Goal: Task Accomplishment & Management: Manage account settings

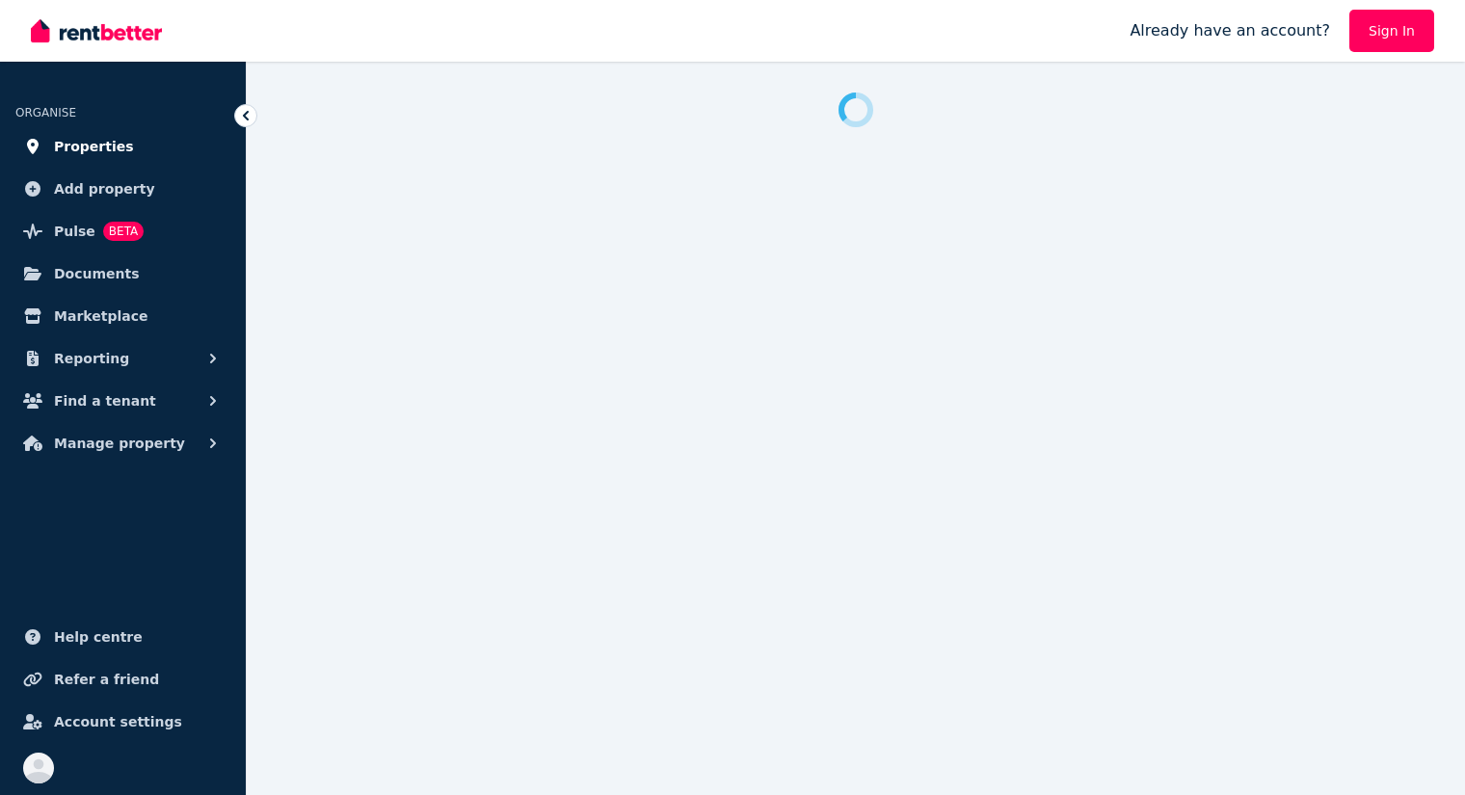
click at [103, 146] on span "Properties" at bounding box center [94, 146] width 80 height 23
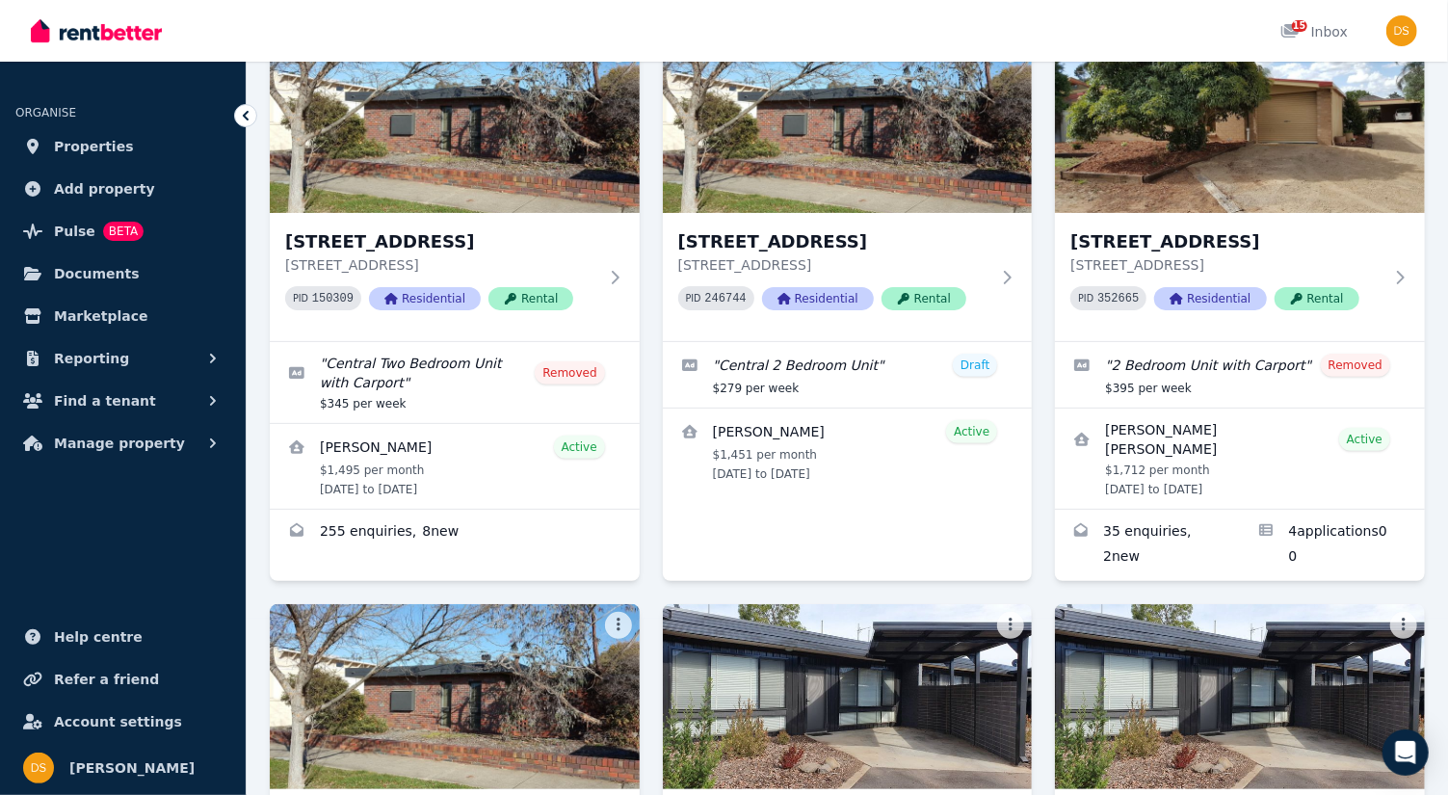
scroll to position [293, 0]
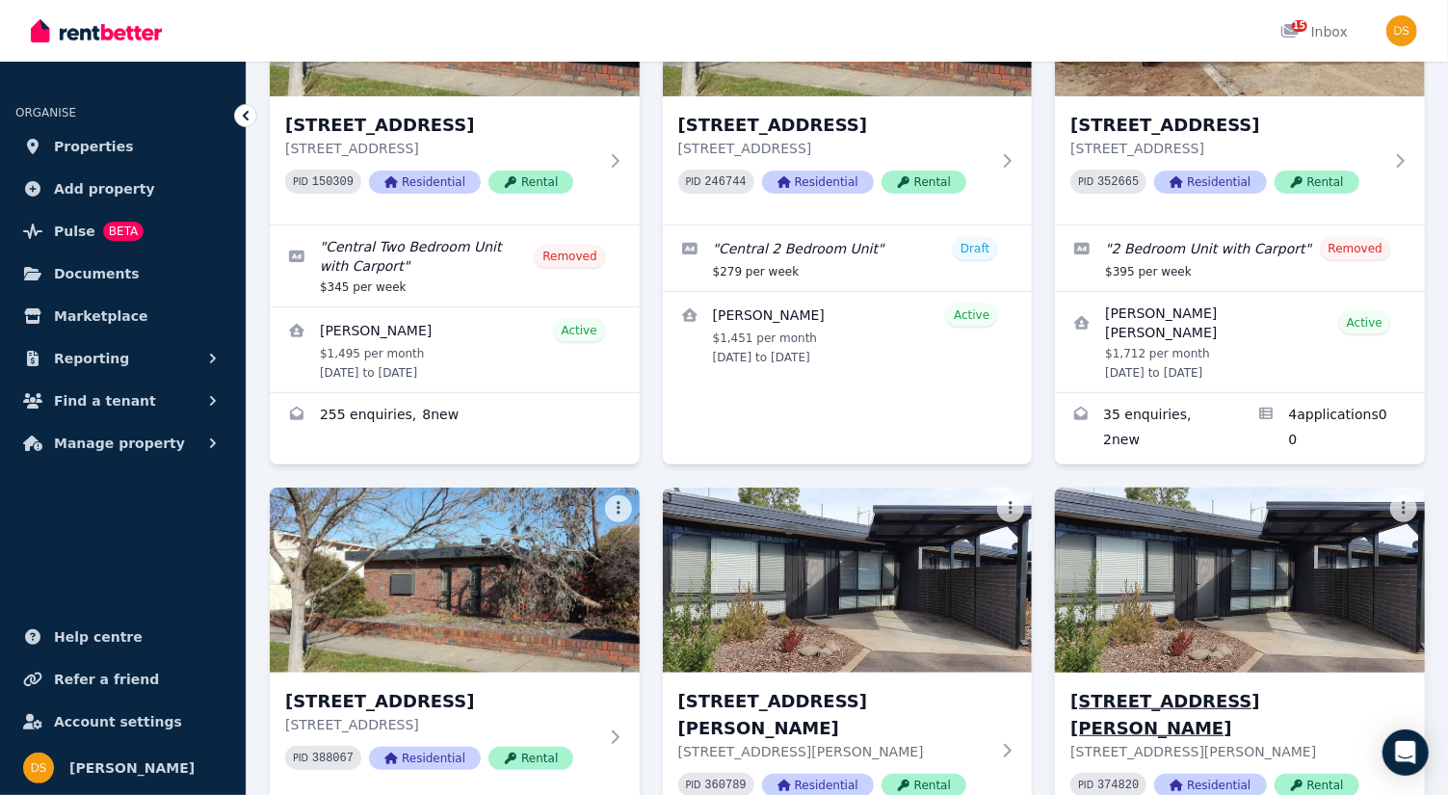
click at [1266, 579] on img at bounding box center [1241, 580] width 388 height 195
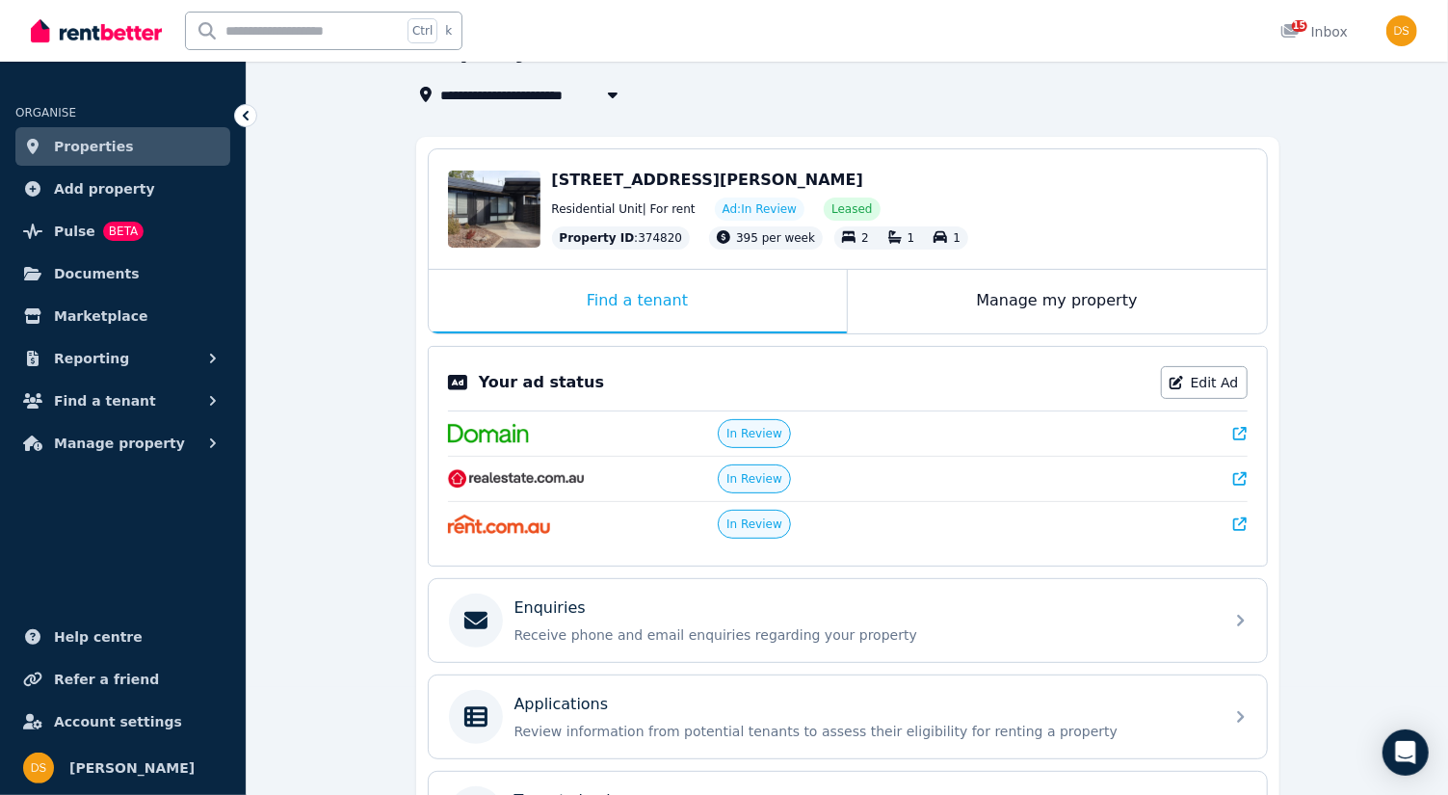
scroll to position [109, 0]
click at [1244, 472] on icon at bounding box center [1240, 477] width 13 height 13
click at [664, 299] on div "Find a tenant" at bounding box center [638, 301] width 418 height 64
drag, startPoint x: 664, startPoint y: 299, endPoint x: 636, endPoint y: 300, distance: 28.0
click at [636, 300] on div "Find a tenant" at bounding box center [638, 301] width 418 height 64
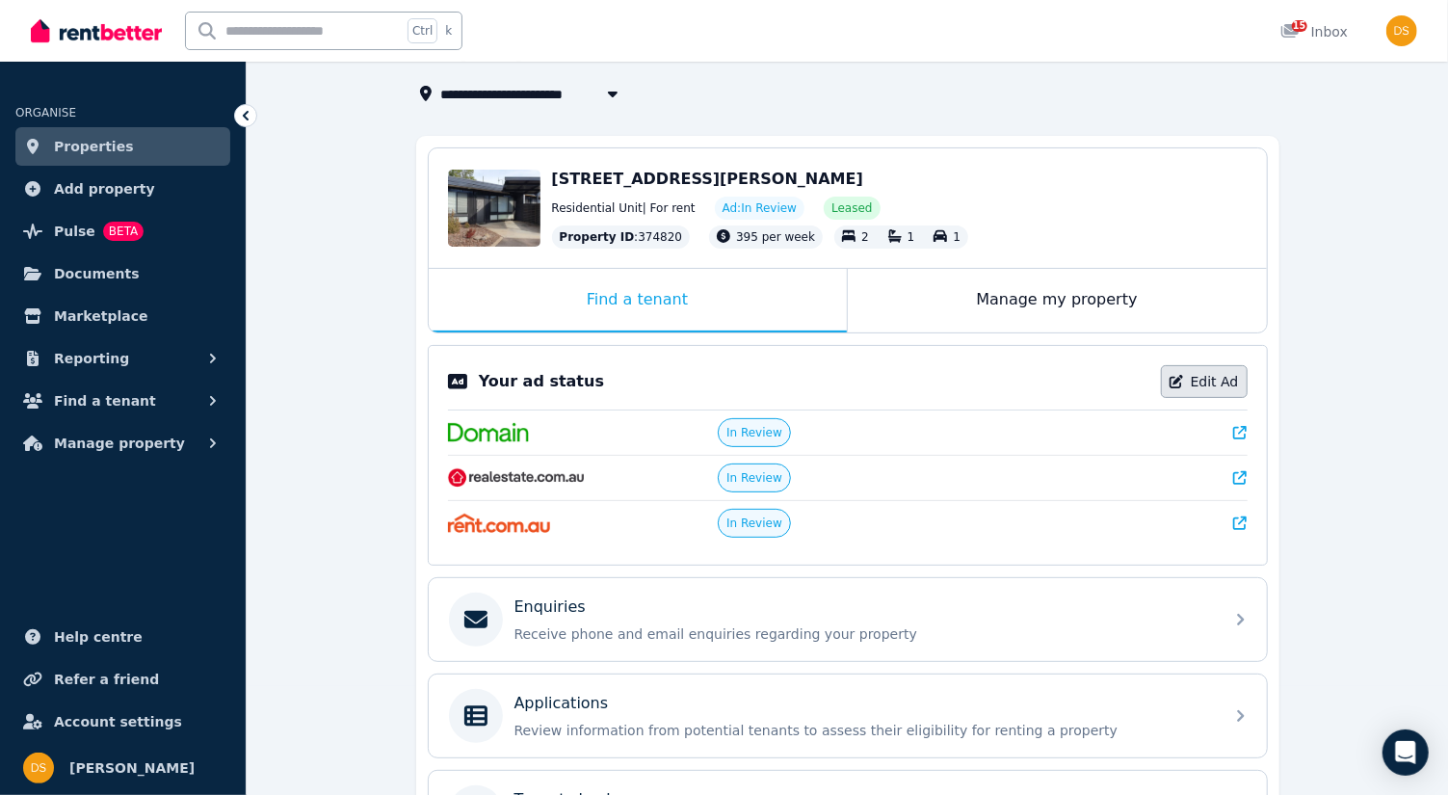
click at [1215, 373] on link "Edit Ad" at bounding box center [1204, 381] width 87 height 33
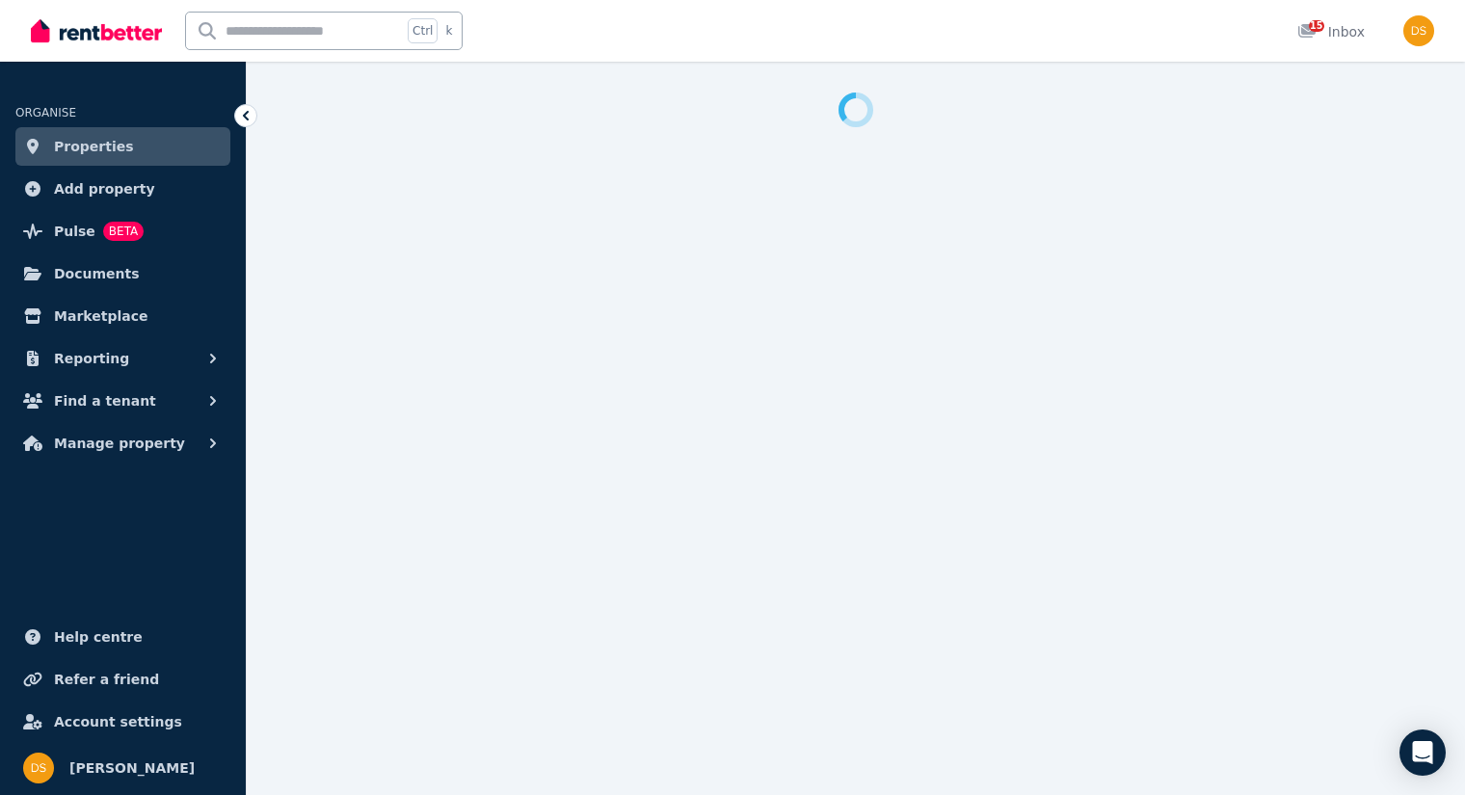
select select "***"
select select "**********"
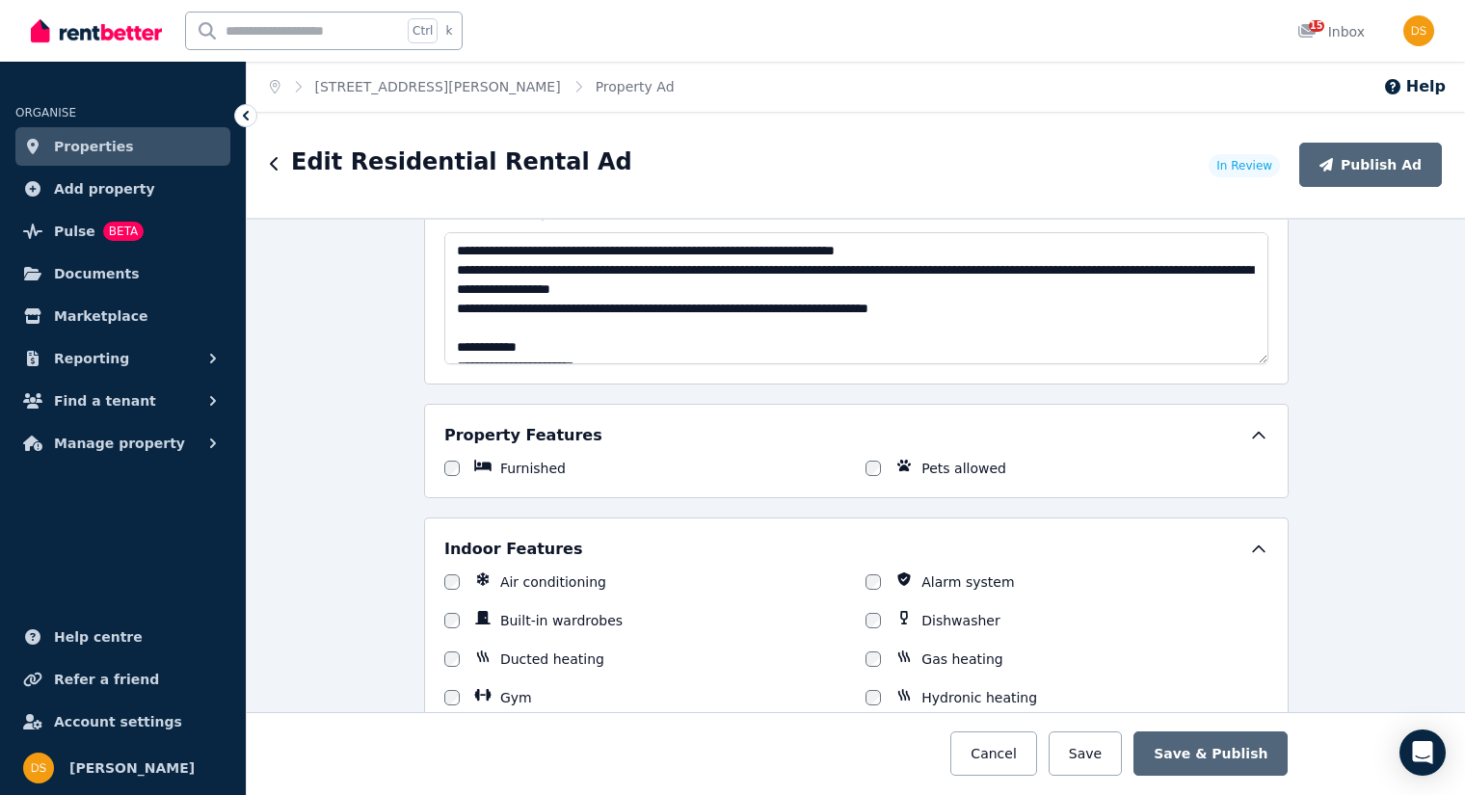
scroll to position [1360, 0]
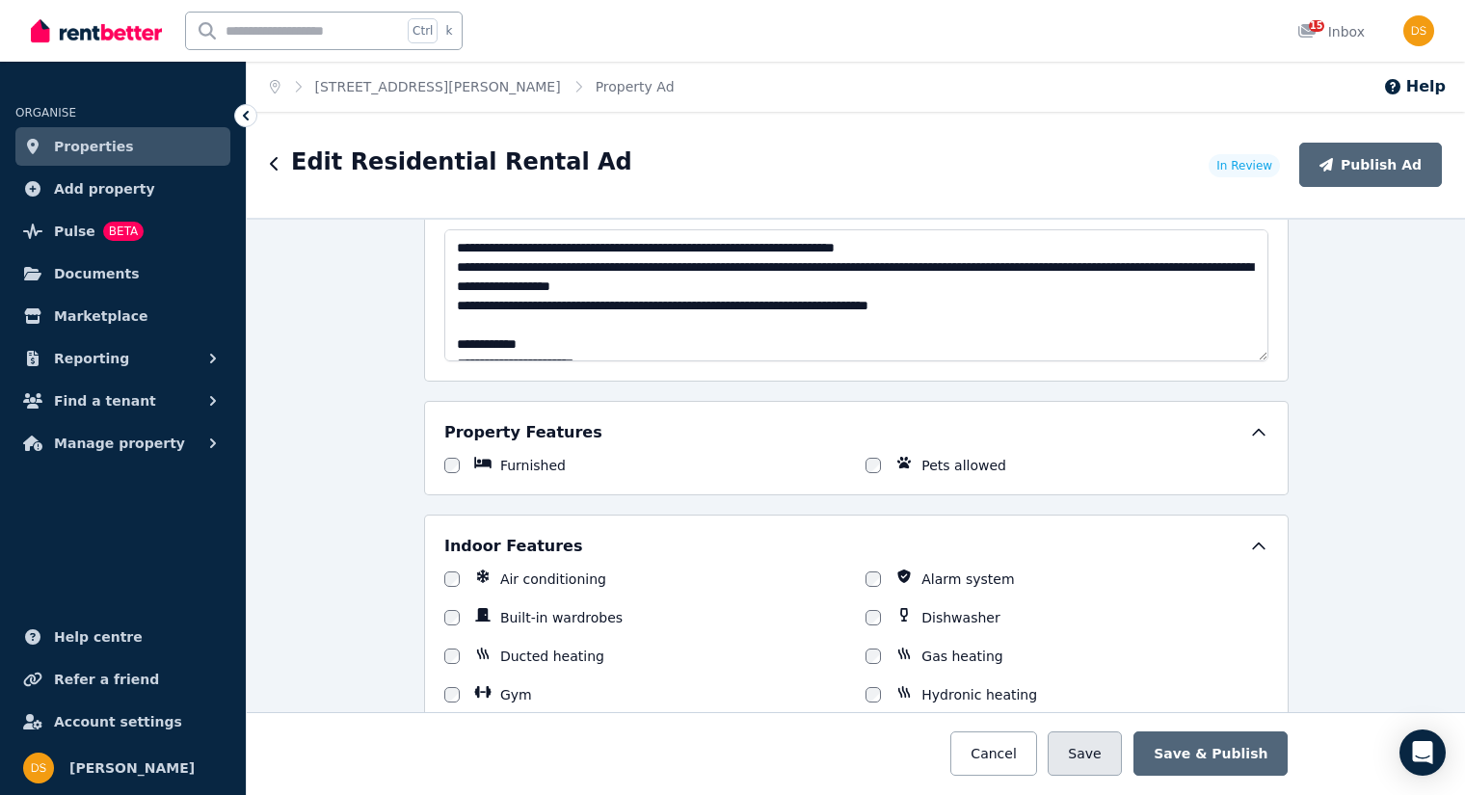
click at [1104, 755] on button "Save" at bounding box center [1084, 753] width 73 height 44
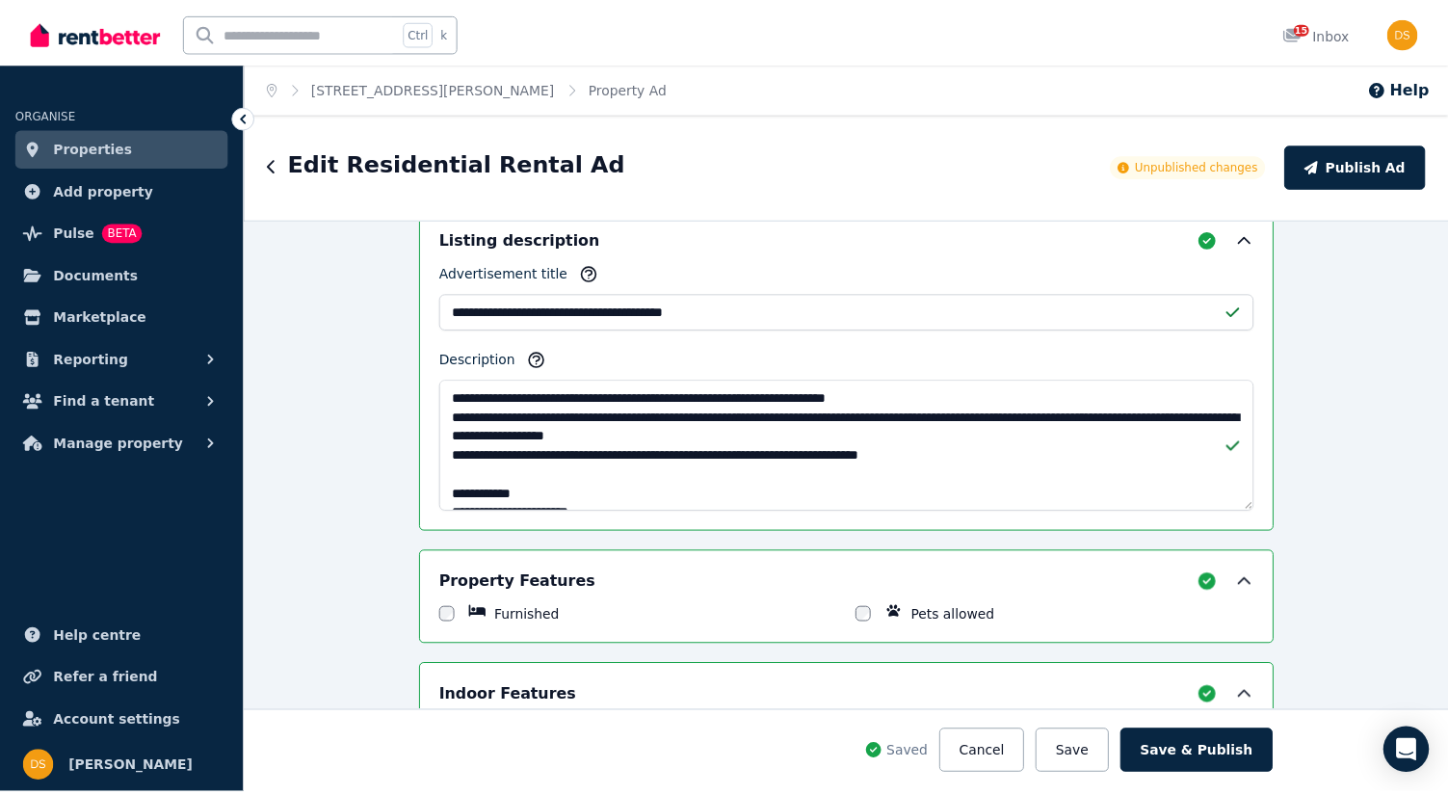
scroll to position [1510, 0]
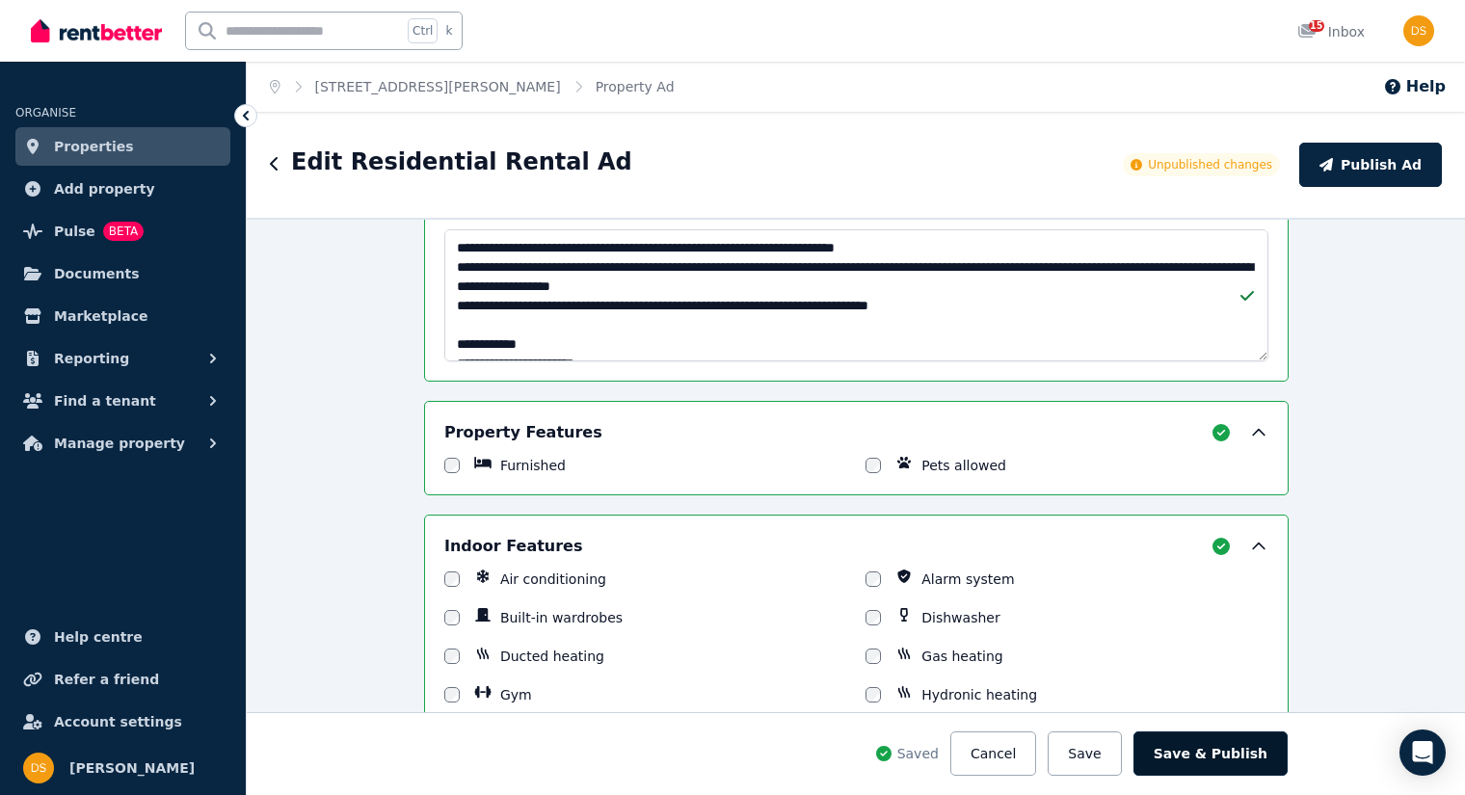
click at [1237, 764] on button "Save & Publish" at bounding box center [1210, 753] width 154 height 44
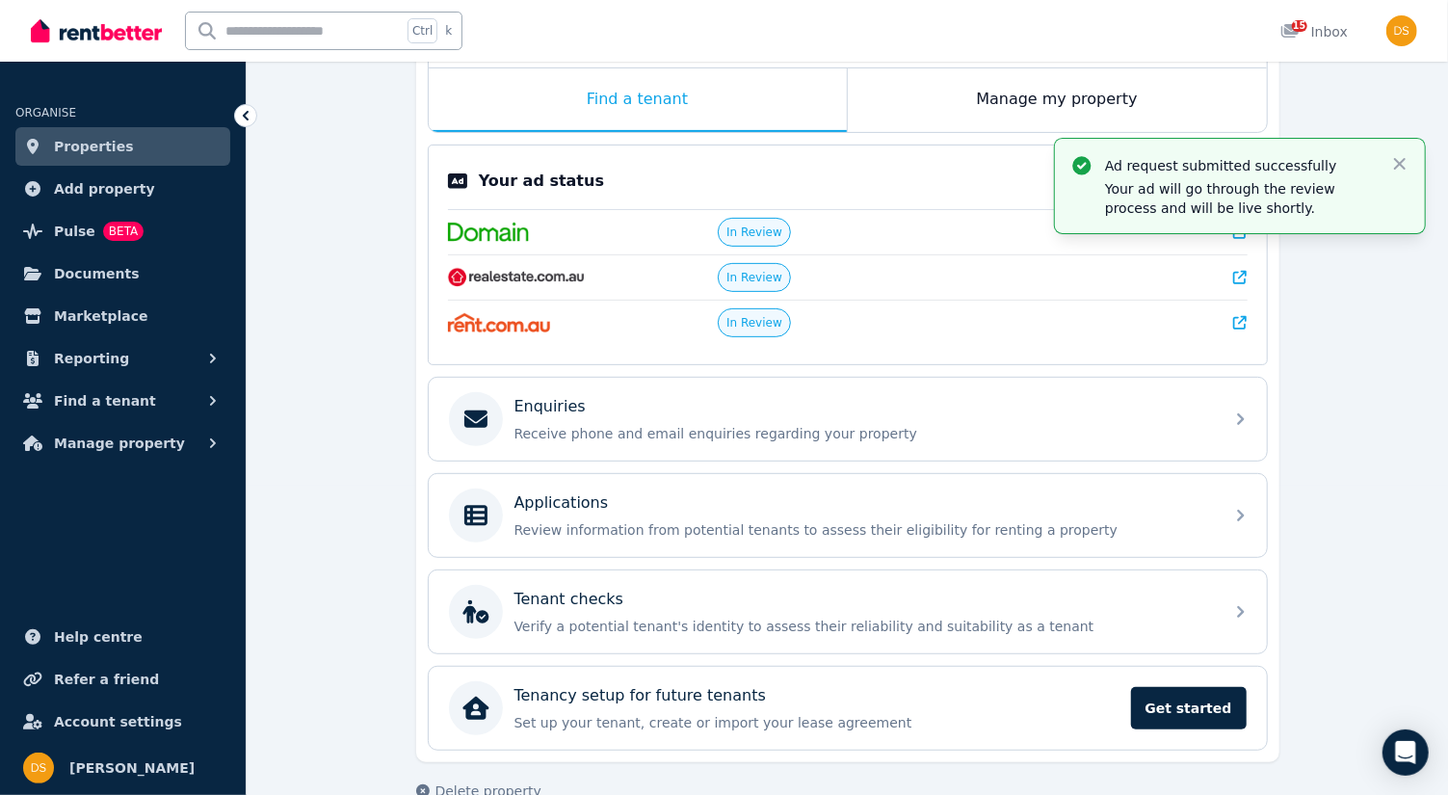
scroll to position [334, 0]
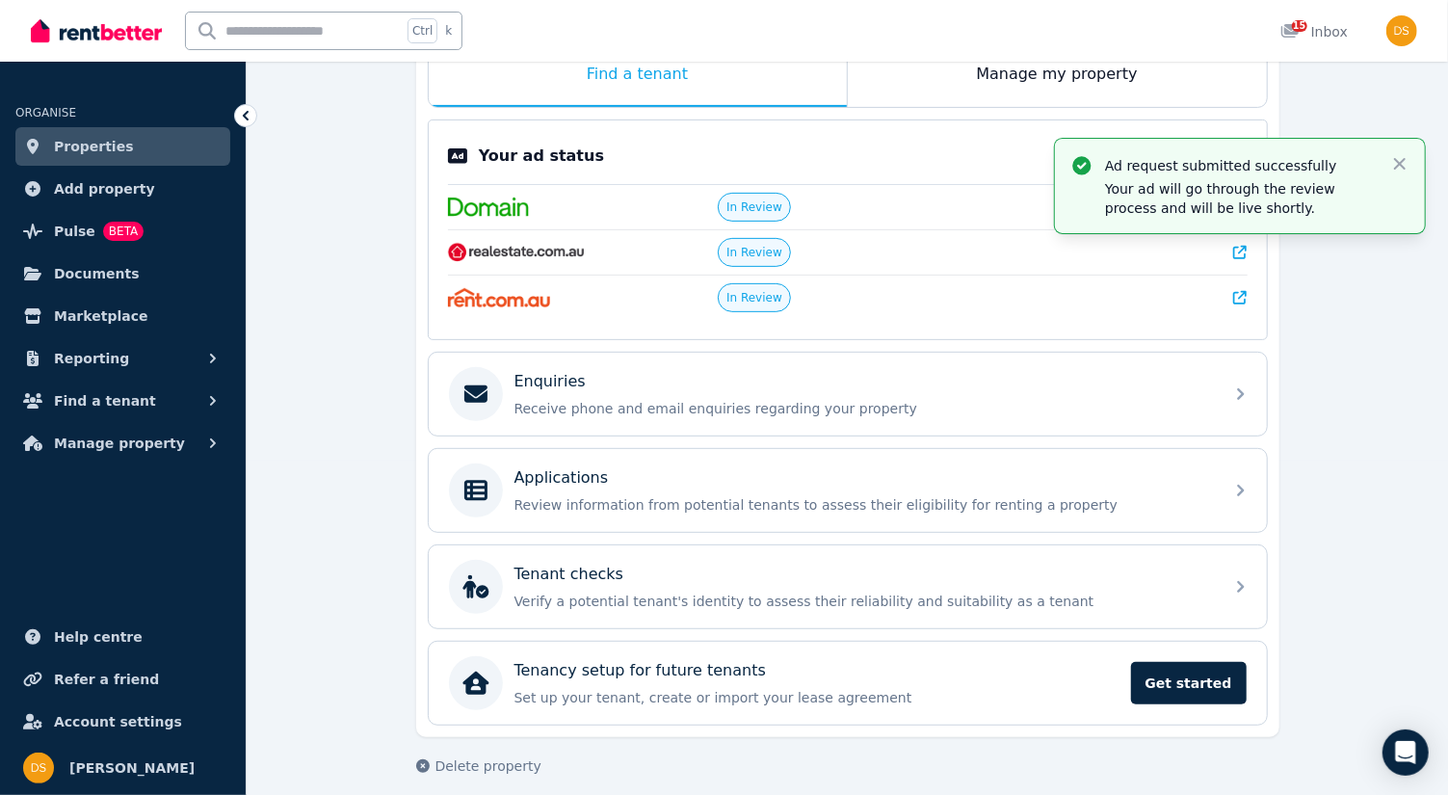
click at [131, 146] on link "Properties" at bounding box center [122, 146] width 215 height 39
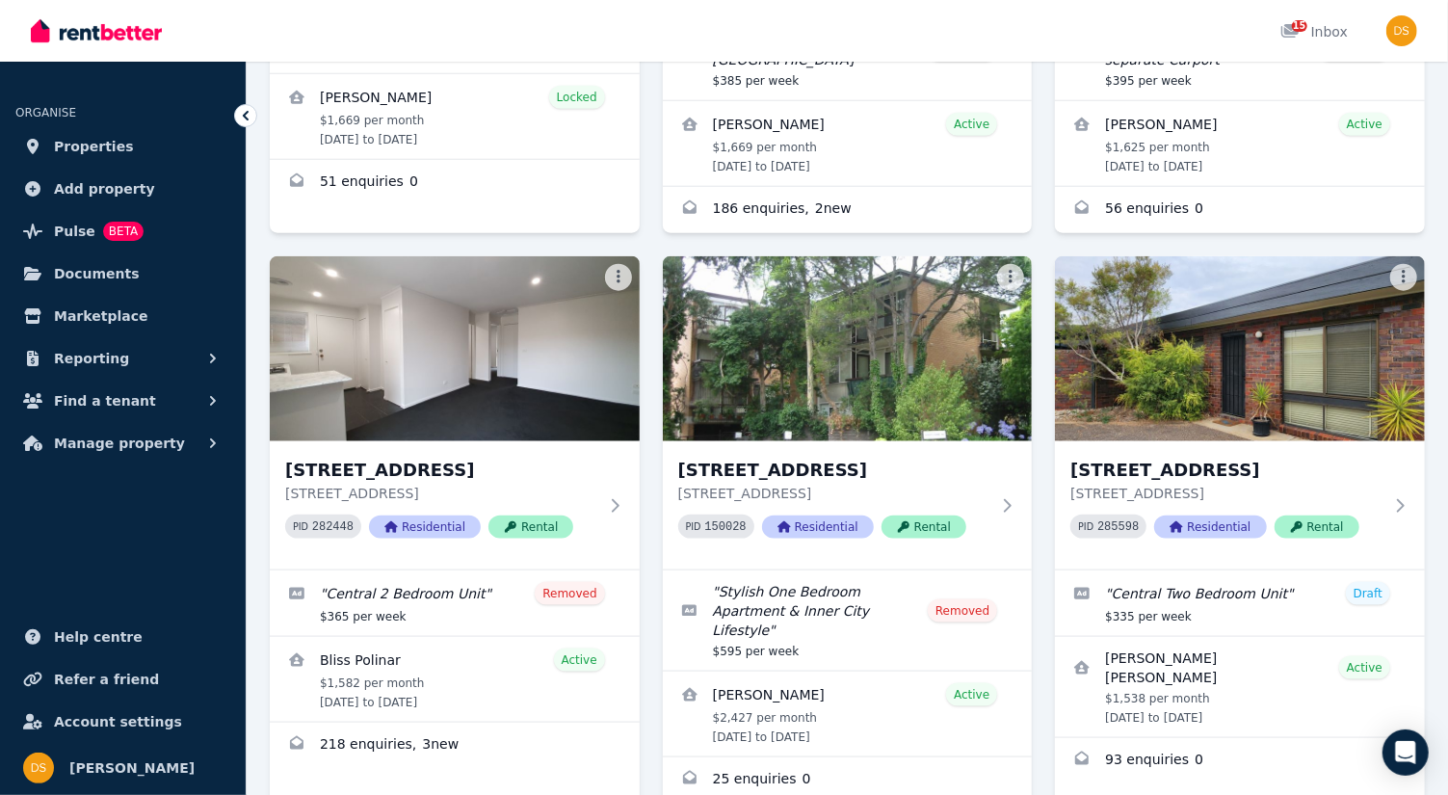
scroll to position [1094, 0]
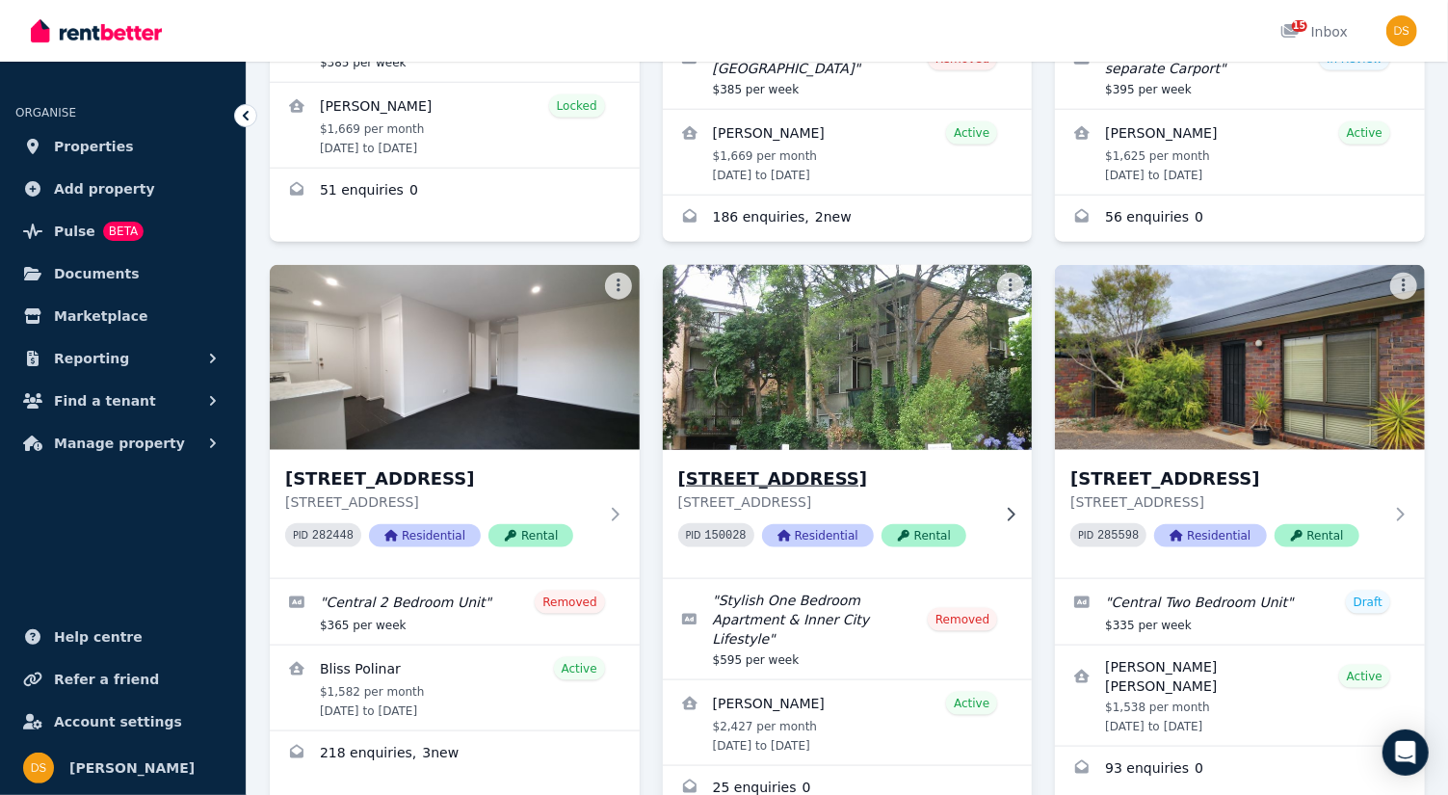
click at [940, 334] on img at bounding box center [847, 357] width 388 height 195
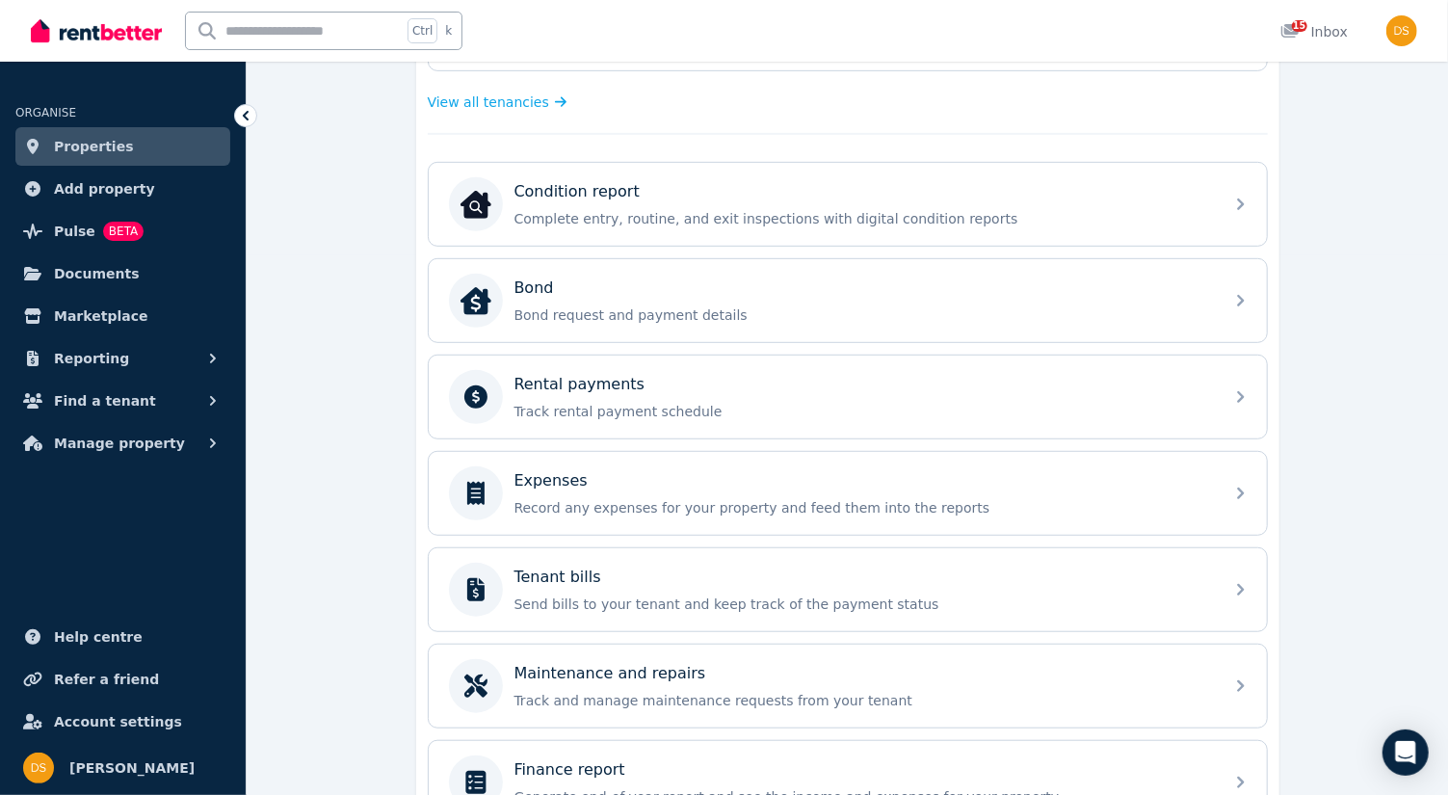
scroll to position [539, 0]
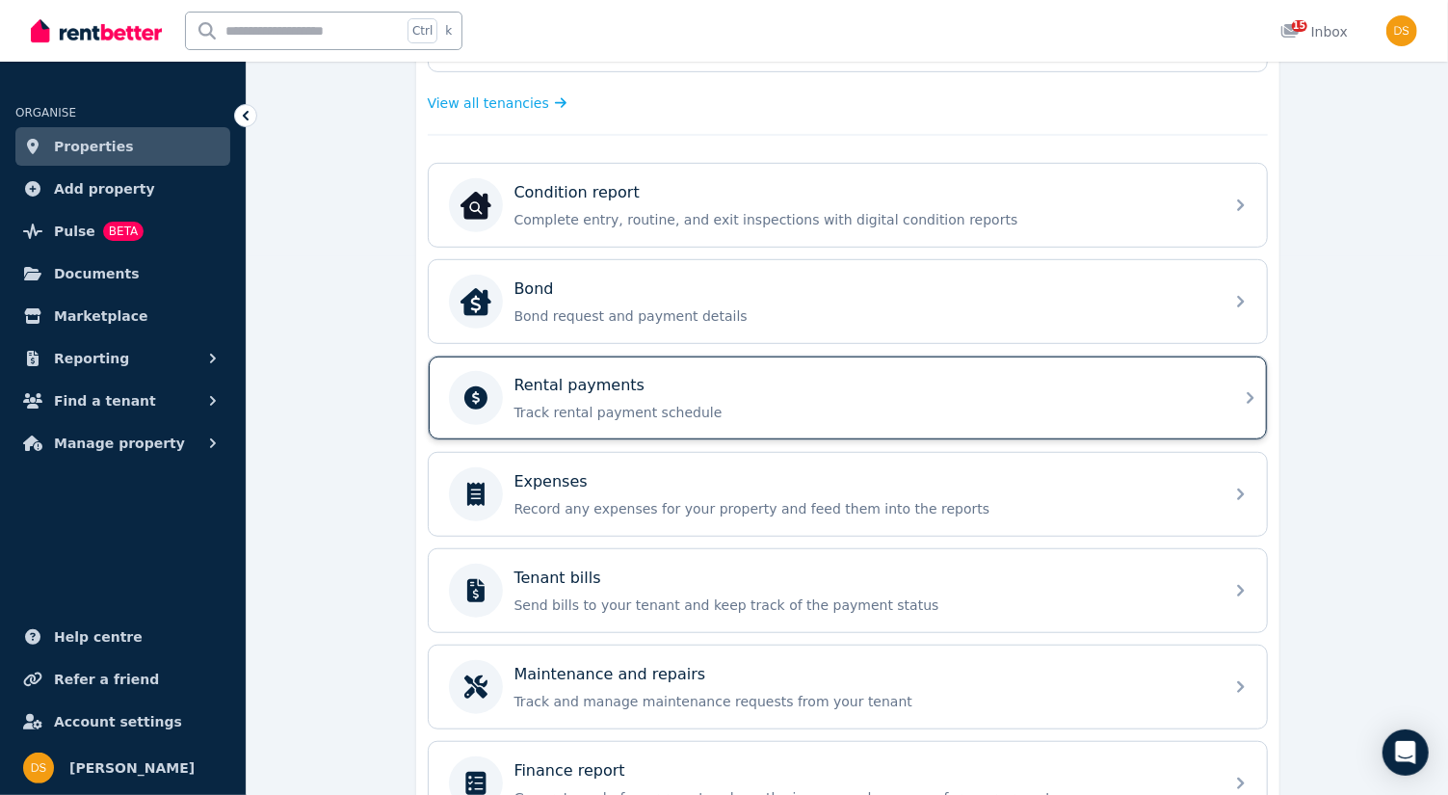
click at [1255, 389] on div "Rental payments Track rental payment schedule" at bounding box center [848, 398] width 838 height 83
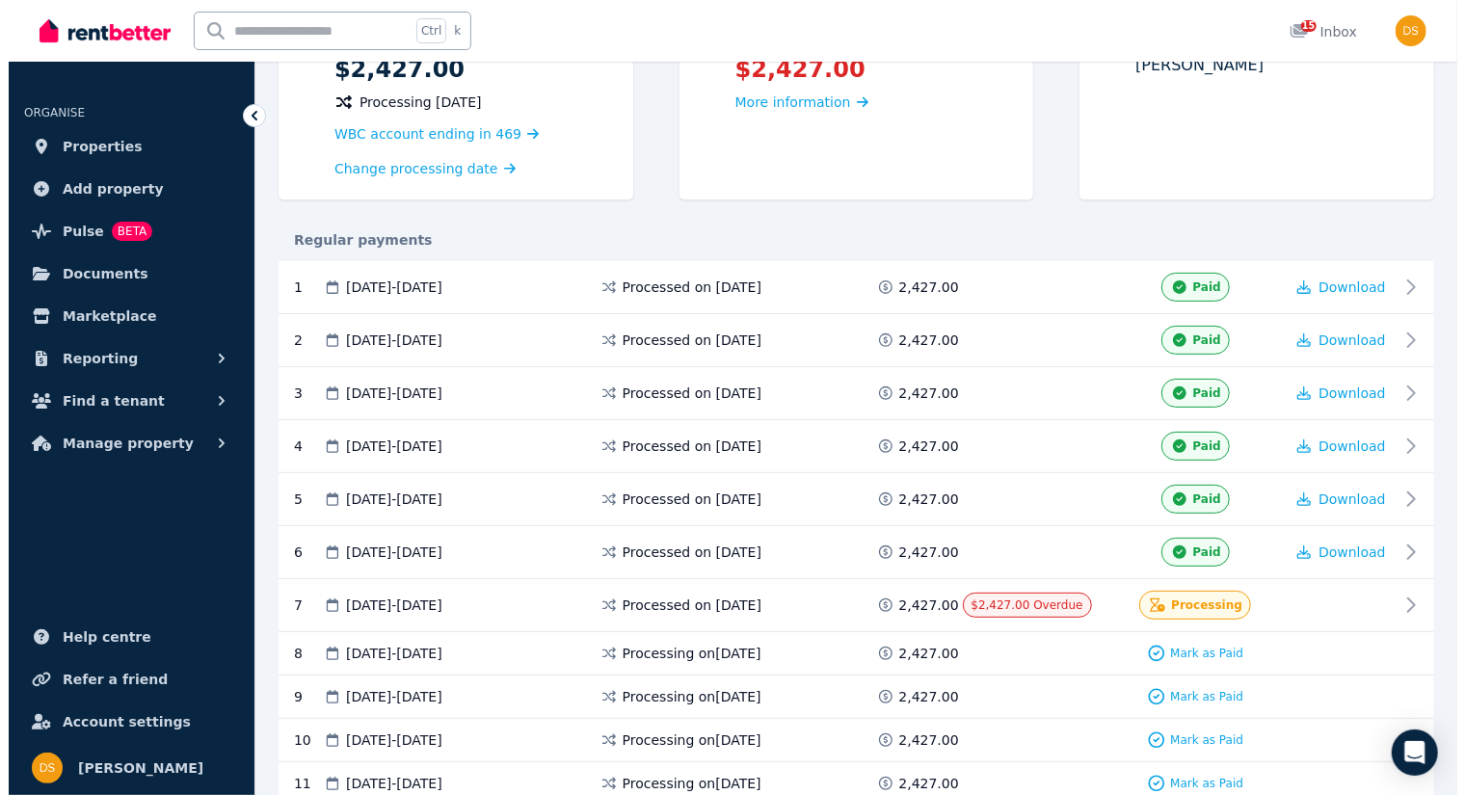
scroll to position [255, 0]
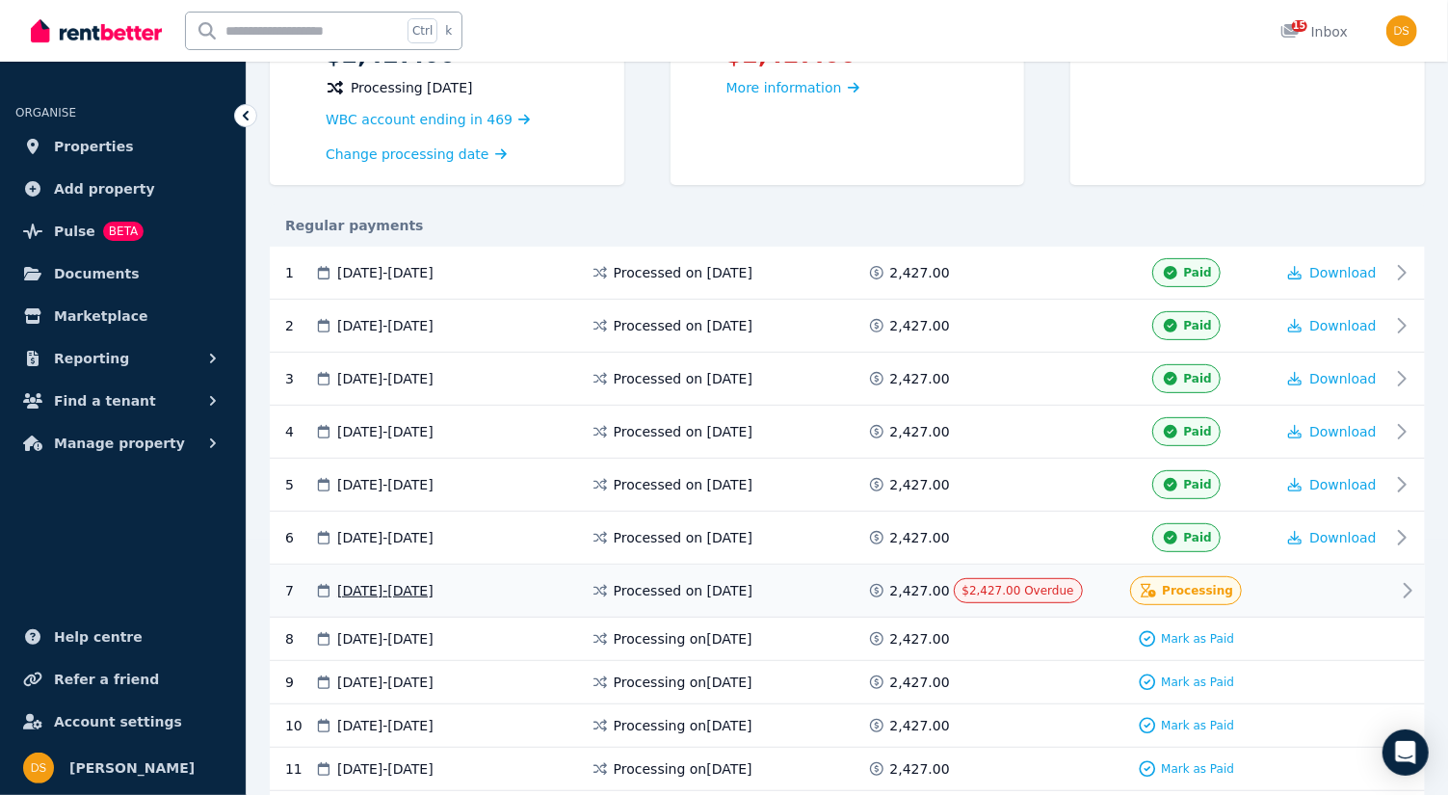
click at [1203, 583] on span "Processing" at bounding box center [1197, 590] width 71 height 15
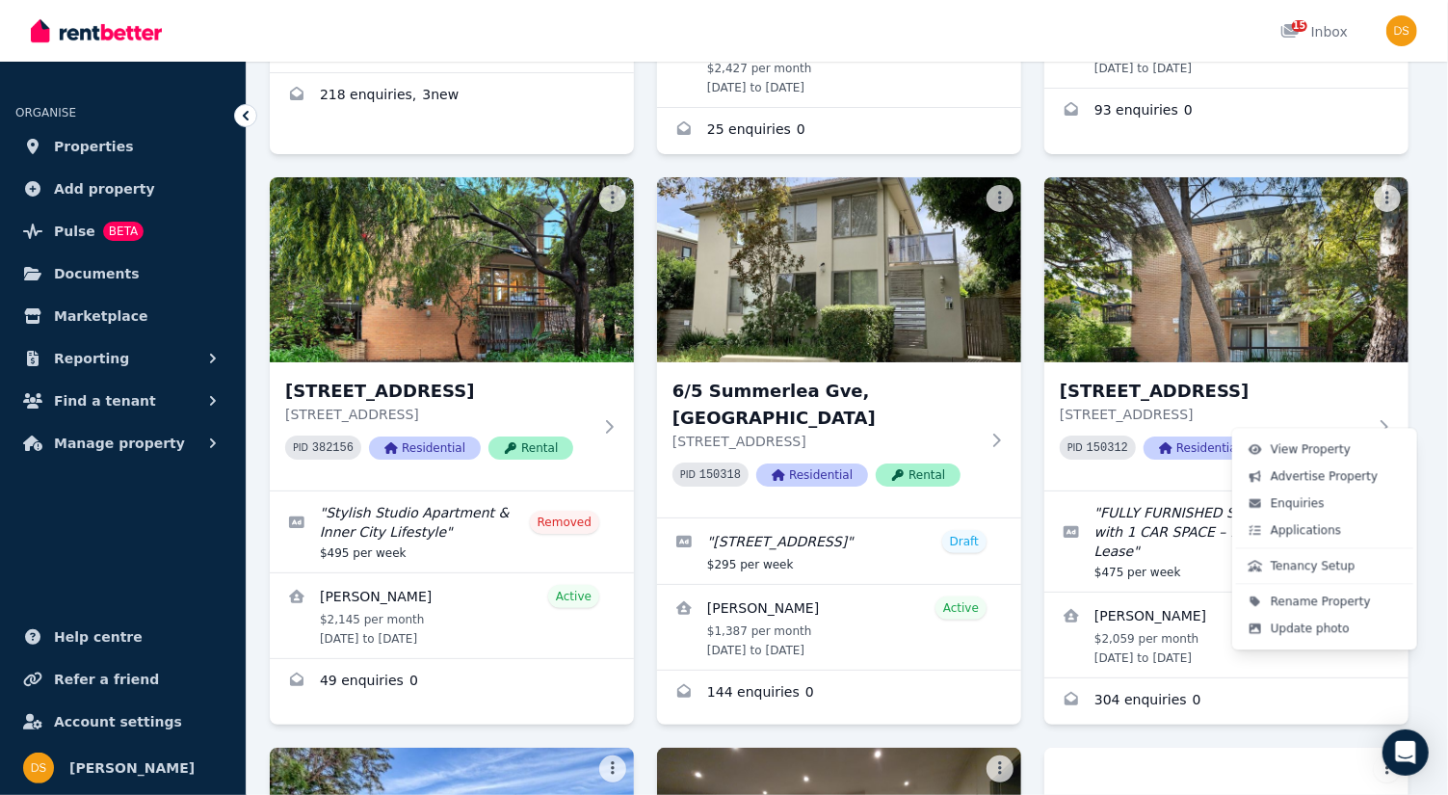
scroll to position [1840, 0]
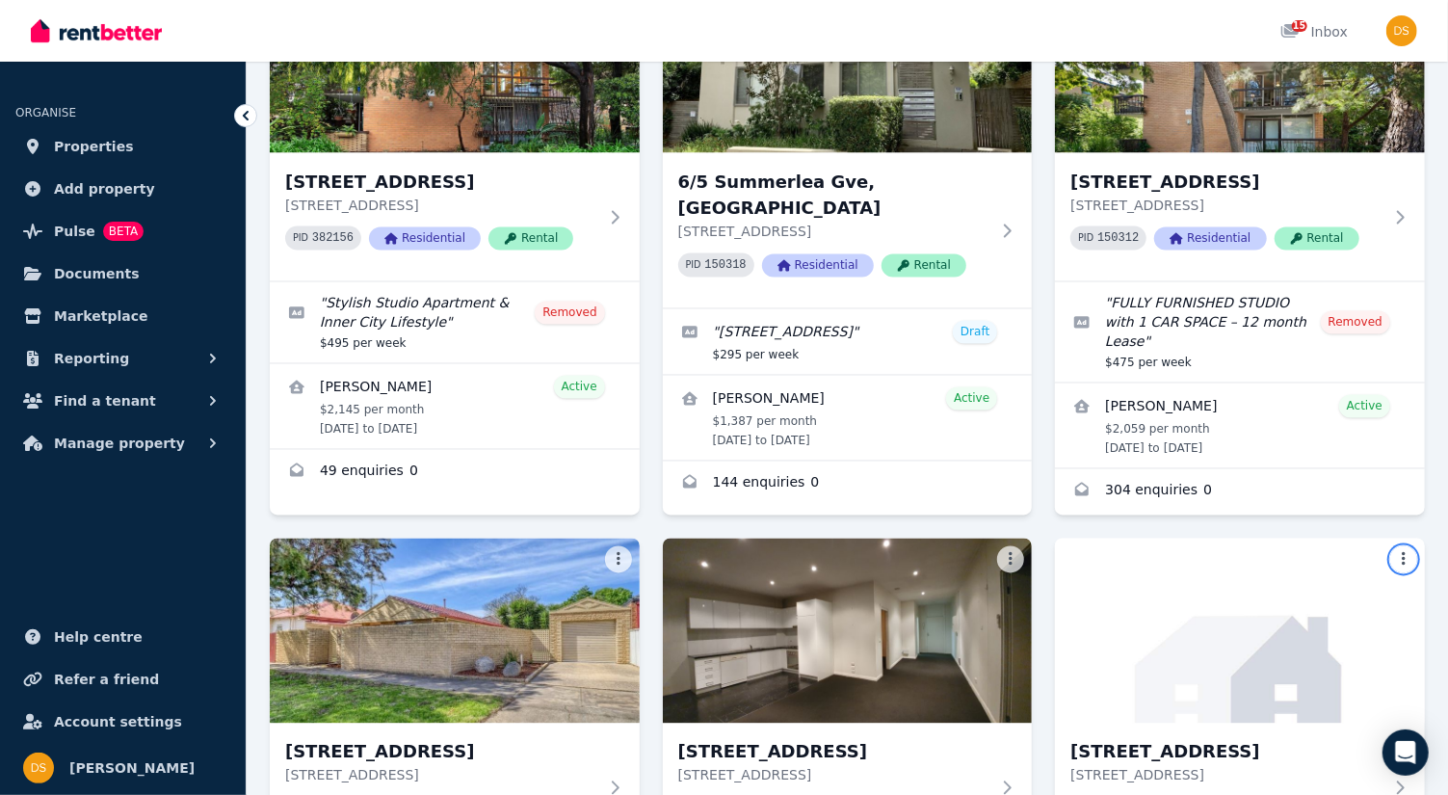
scroll to position [1963, 0]
